Goal: Contribute content: Contribute content

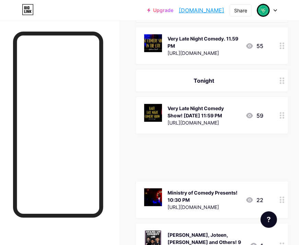
scroll to position [122, 0]
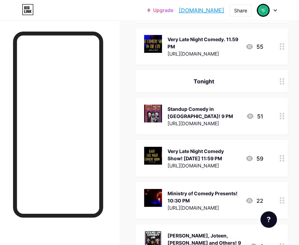
click at [214, 106] on div "Standup Comedy in [GEOGRAPHIC_DATA]! 9 PM" at bounding box center [204, 112] width 73 height 14
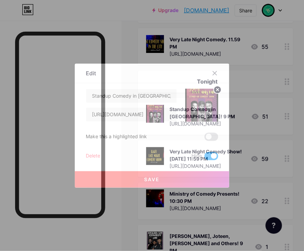
click at [209, 155] on span at bounding box center [212, 156] width 14 height 8
click at [205, 158] on input "checkbox" at bounding box center [205, 158] width 0 height 0
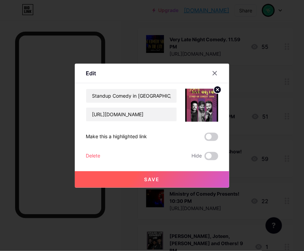
click at [212, 180] on button "Save" at bounding box center [152, 179] width 155 height 16
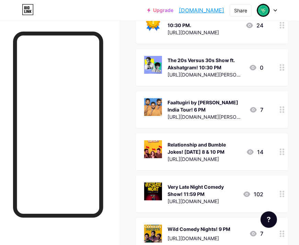
scroll to position [1496, 0]
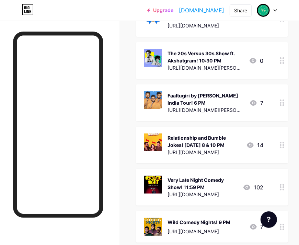
click at [258, 211] on div at bounding box center [283, 227] width 12 height 32
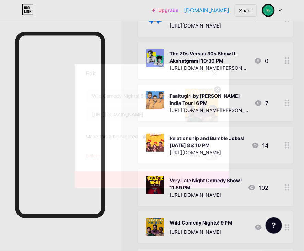
click at [208, 156] on span at bounding box center [212, 156] width 14 height 8
click at [205, 158] on input "checkbox" at bounding box center [205, 158] width 0 height 0
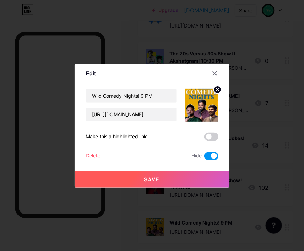
click at [212, 183] on button "Save" at bounding box center [152, 179] width 155 height 16
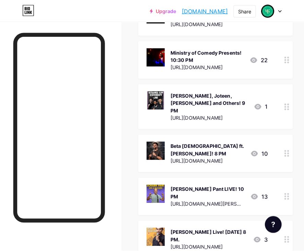
scroll to position [0, 0]
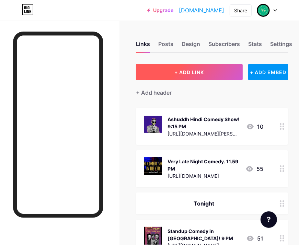
click at [188, 74] on span "+ ADD LINK" at bounding box center [190, 72] width 30 height 6
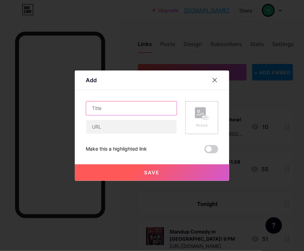
click at [143, 103] on input "text" at bounding box center [131, 108] width 91 height 14
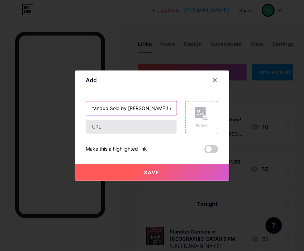
type input "Quadrant Life Crisis - Standup Solo by [PERSON_NAME]! 9 PM"
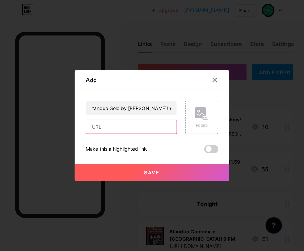
scroll to position [0, 0]
click at [137, 129] on input "text" at bounding box center [131, 127] width 91 height 14
paste input "[URL][DOMAIN_NAME][PERSON_NAME]"
type input "[URL][DOMAIN_NAME][PERSON_NAME]"
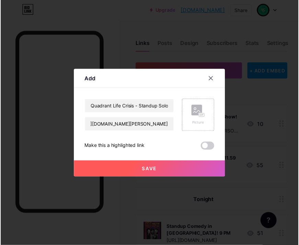
scroll to position [0, 0]
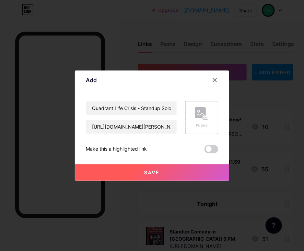
click at [200, 126] on div "Picture" at bounding box center [202, 125] width 14 height 5
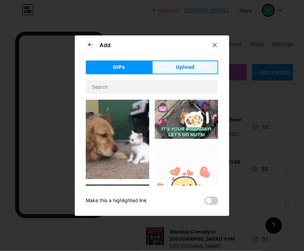
click at [172, 74] on button "Upload" at bounding box center [185, 67] width 66 height 14
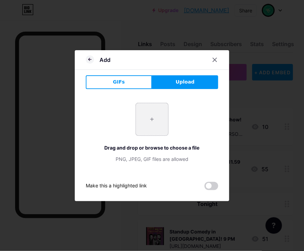
click at [154, 123] on input "file" at bounding box center [152, 119] width 32 height 32
type input "C:\fakepath\et00433604-qdjvyxltsh-portrait (1).avif"
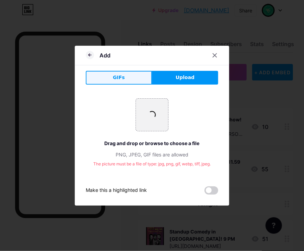
click at [138, 79] on button "GIFs" at bounding box center [119, 78] width 66 height 14
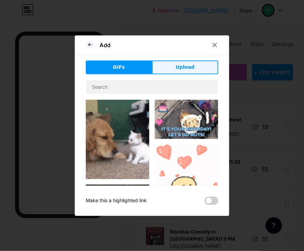
click at [181, 68] on span "Upload" at bounding box center [185, 67] width 19 height 7
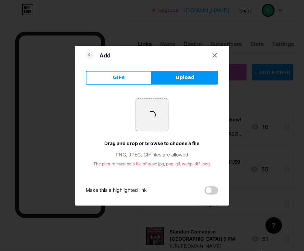
click at [160, 118] on input "file" at bounding box center [152, 115] width 32 height 32
type input "C:\fakepath\Screenshot [DATE] 160240.png"
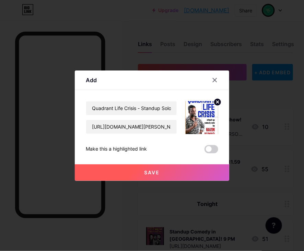
click at [204, 168] on button "Save" at bounding box center [152, 172] width 155 height 16
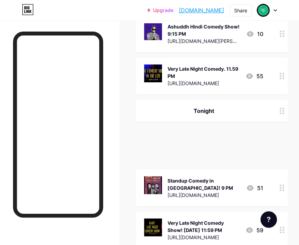
scroll to position [92, 0]
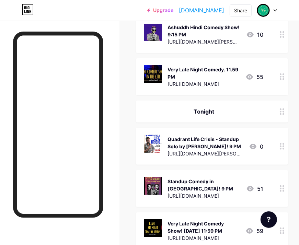
click at [258, 186] on icon at bounding box center [282, 188] width 5 height 7
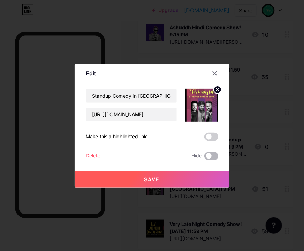
click at [216, 157] on span at bounding box center [212, 156] width 14 height 8
click at [205, 158] on input "checkbox" at bounding box center [205, 158] width 0 height 0
click at [219, 177] on button "Save" at bounding box center [152, 179] width 155 height 16
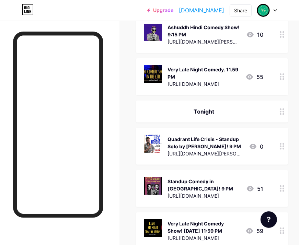
click at [258, 147] on icon at bounding box center [282, 146] width 5 height 7
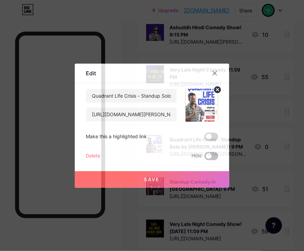
click at [211, 155] on span at bounding box center [212, 156] width 14 height 8
click at [205, 158] on input "checkbox" at bounding box center [205, 158] width 0 height 0
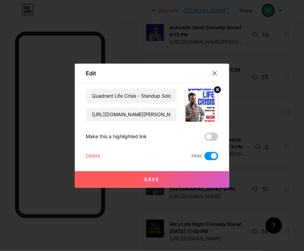
click at [206, 182] on button "Save" at bounding box center [152, 179] width 155 height 16
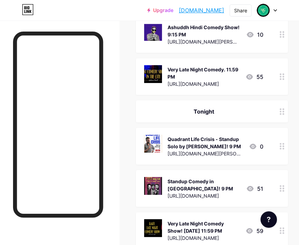
click at [258, 185] on circle at bounding box center [281, 186] width 2 height 2
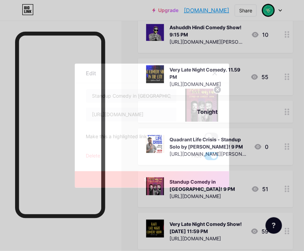
drag, startPoint x: 212, startPoint y: 154, endPoint x: 212, endPoint y: 176, distance: 22.7
click at [212, 154] on span at bounding box center [212, 156] width 14 height 8
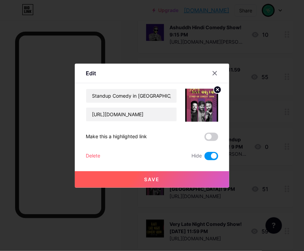
click at [205, 158] on input "checkbox" at bounding box center [205, 158] width 0 height 0
click at [212, 179] on button "Save" at bounding box center [152, 179] width 155 height 16
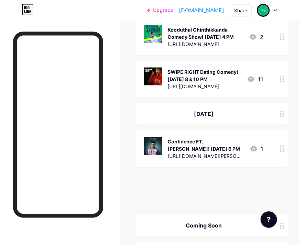
scroll to position [2081, 2]
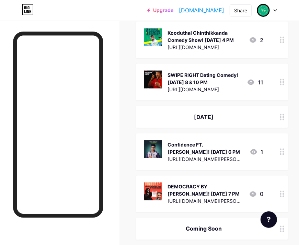
click at [198, 183] on div "DEMOCRACY BY [PERSON_NAME]! [DATE] 7 PM" at bounding box center [206, 190] width 76 height 14
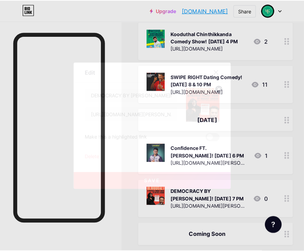
scroll to position [2081, 0]
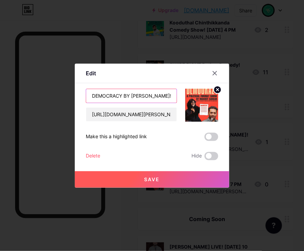
click at [168, 95] on input "DEMOCRACY BY [PERSON_NAME]! [DATE] 7 PM" at bounding box center [131, 96] width 91 height 14
click at [145, 95] on input "DEMOCRACY BY [PERSON_NAME]! [DATE] 7 PM" at bounding box center [131, 96] width 91 height 14
type input "DEMOCRACY BY [PERSON_NAME]! [DATE] 7 PM"
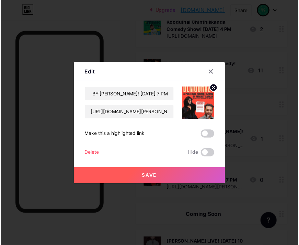
scroll to position [0, 0]
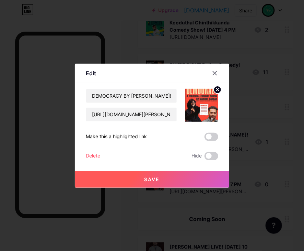
click at [207, 181] on button "Save" at bounding box center [152, 179] width 155 height 16
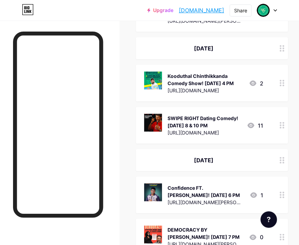
scroll to position [2032, 0]
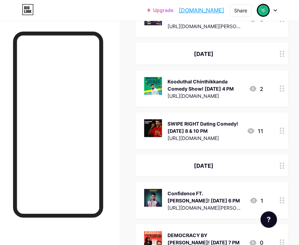
click at [111, 170] on div at bounding box center [60, 143] width 120 height 245
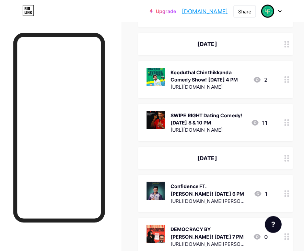
scroll to position [2047, 0]
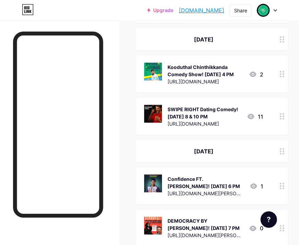
click at [202, 218] on div "DEMOCRACY BY [PERSON_NAME]! [DATE] 7 PM" at bounding box center [206, 225] width 76 height 14
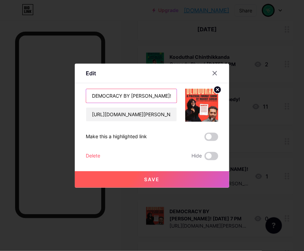
click at [165, 95] on input "DEMOCRACY BY [PERSON_NAME]! [DATE] 7 PM" at bounding box center [131, 96] width 91 height 14
click at [162, 96] on input "DEMOCRACY BY [PERSON_NAME]! [DATE] 7 PM" at bounding box center [131, 96] width 91 height 14
type input "DEMOCRACY BY [PERSON_NAME]! [DATE] 9 PM"
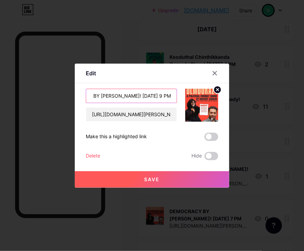
scroll to position [0, 0]
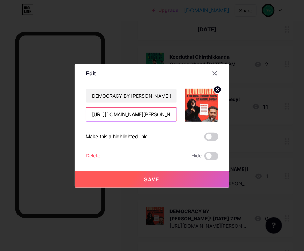
click at [138, 115] on input "[URL][DOMAIN_NAME][PERSON_NAME]" at bounding box center [131, 115] width 91 height 14
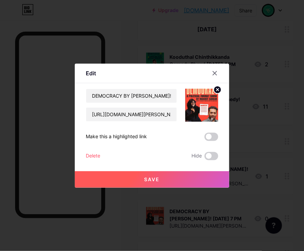
click at [170, 178] on button "Save" at bounding box center [152, 179] width 155 height 16
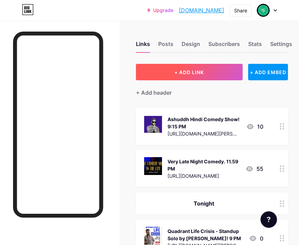
click at [203, 72] on span "+ ADD LINK" at bounding box center [190, 72] width 30 height 6
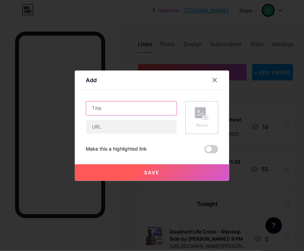
click at [116, 106] on input "text" at bounding box center [131, 108] width 91 height 14
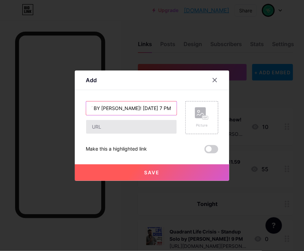
type input "DEMOCRAZY BY [PERSON_NAME]! [DATE] 7 PM"
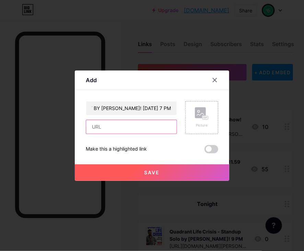
scroll to position [0, 0]
click at [130, 129] on input "text" at bounding box center [131, 127] width 91 height 14
paste input "[URL][DOMAIN_NAME][PERSON_NAME]"
type input "[URL][DOMAIN_NAME][PERSON_NAME]"
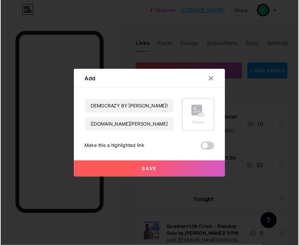
scroll to position [0, 0]
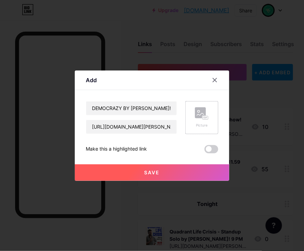
click at [203, 116] on rect at bounding box center [205, 117] width 5 height 3
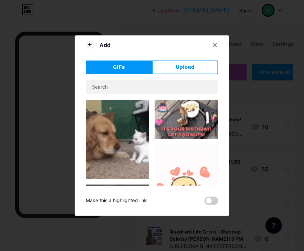
click at [191, 55] on div "Add GIFs Upload Content YouTube Play YouTube video without leaving your page. A…" at bounding box center [152, 125] width 155 height 180
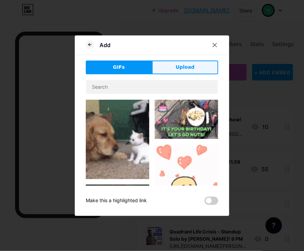
click at [196, 66] on button "Upload" at bounding box center [185, 67] width 66 height 14
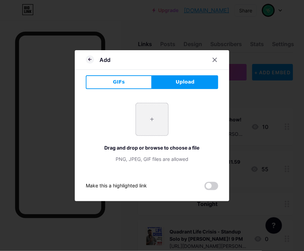
click at [155, 110] on input "file" at bounding box center [152, 119] width 32 height 32
type input "C:\fakepath\Screenshot [DATE] 160605.png"
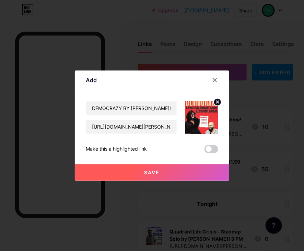
click at [154, 169] on button "Save" at bounding box center [152, 172] width 155 height 16
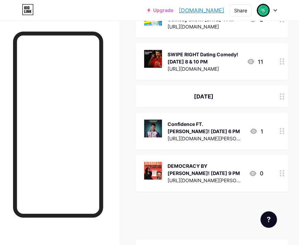
scroll to position [2102, 5]
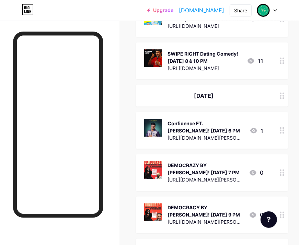
click at [187, 204] on div "DEMOCRACY BY [PERSON_NAME]! [DATE] 9 PM" at bounding box center [206, 211] width 76 height 14
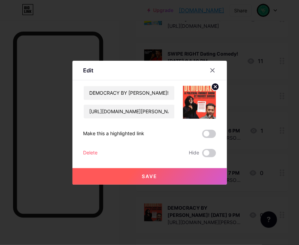
scroll to position [2102, 0]
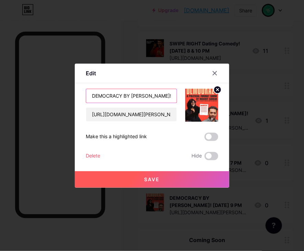
click at [120, 96] on input "DEMOCRACY BY [PERSON_NAME]! [DATE] 9 PM" at bounding box center [131, 96] width 91 height 14
type input "DEMOCRAZY BY [PERSON_NAME]! [DATE] 9 PM"
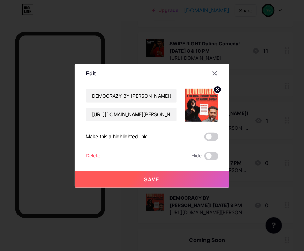
click at [150, 181] on span "Save" at bounding box center [152, 179] width 15 height 6
